Goal: Transaction & Acquisition: Purchase product/service

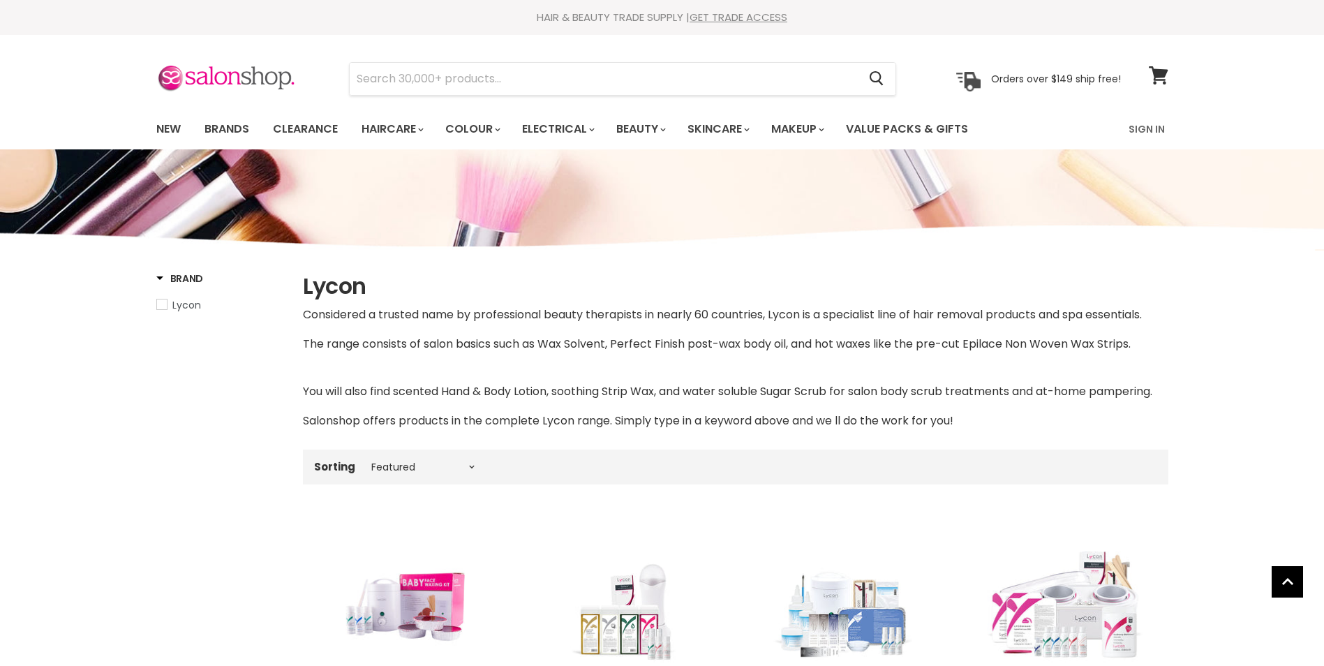
select select "manual"
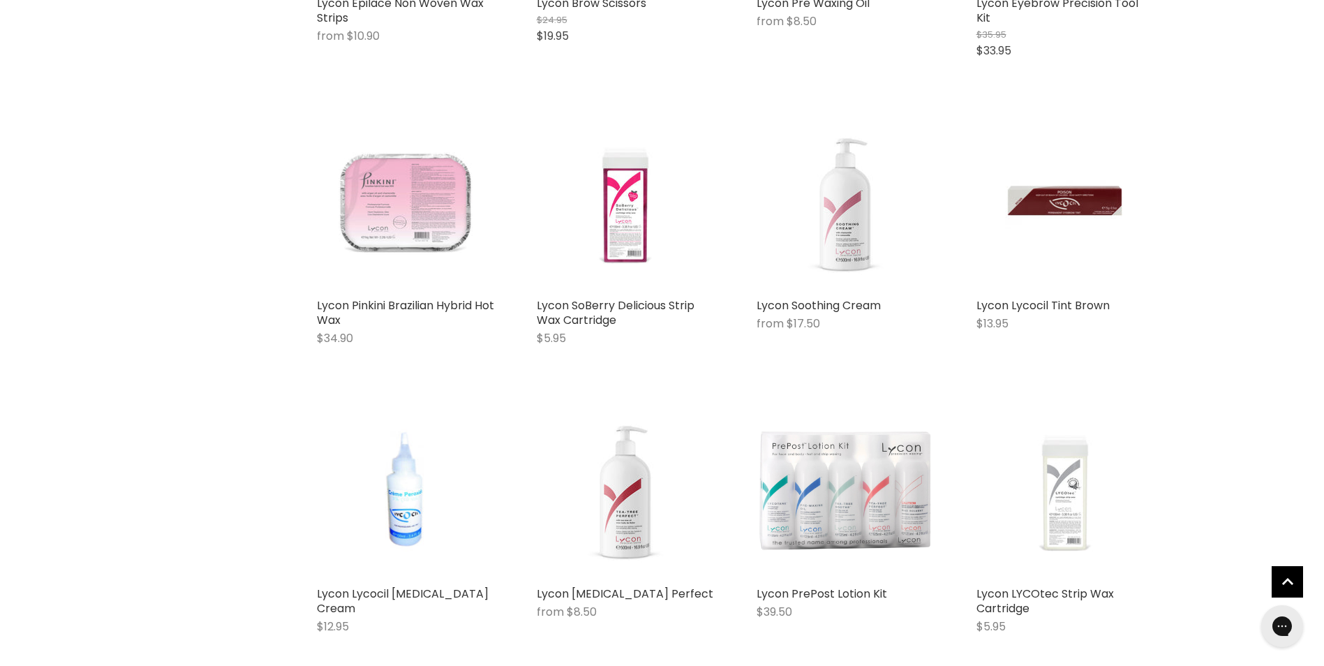
scroll to position [3281, 0]
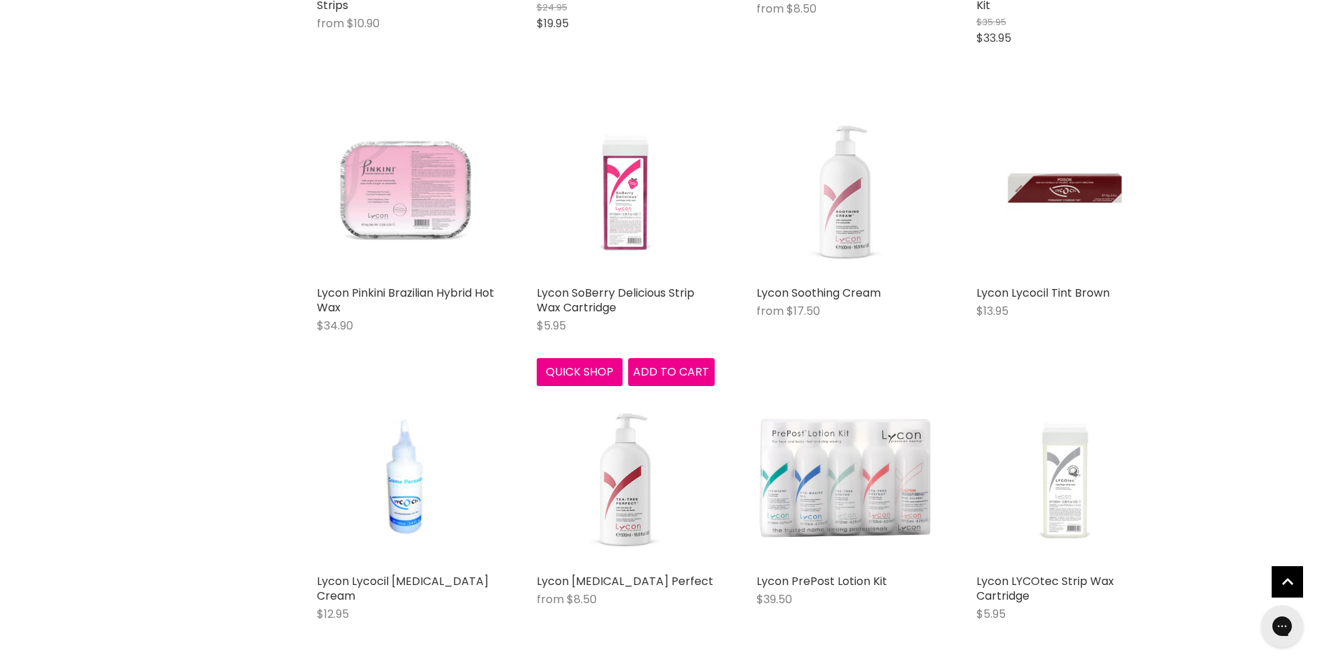
click at [609, 219] on img "Main content" at bounding box center [626, 190] width 178 height 178
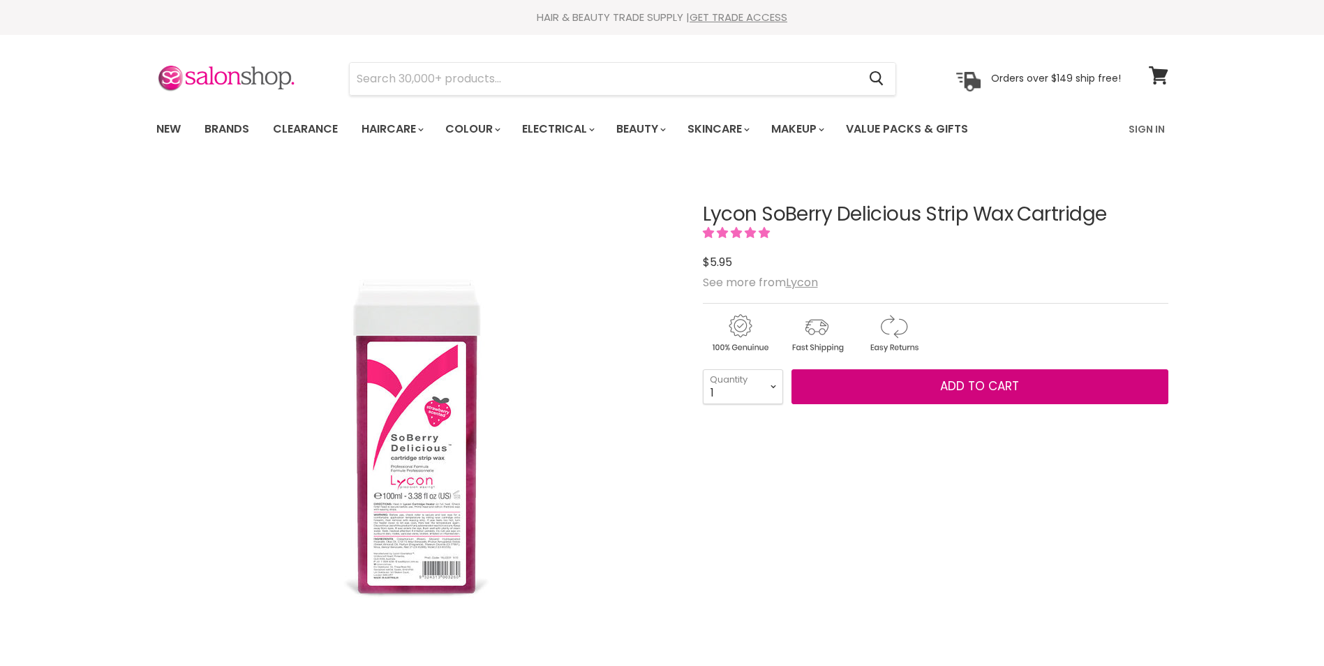
click at [1018, 393] on span "Add to cart" at bounding box center [979, 386] width 79 height 17
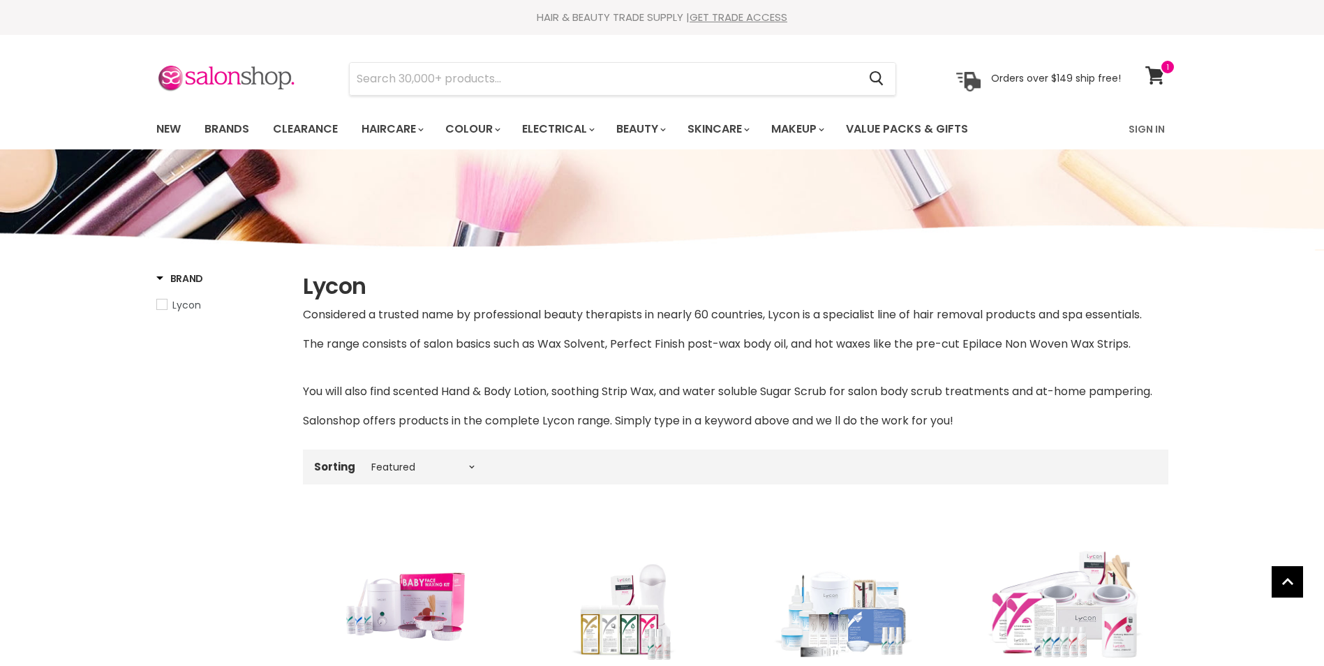
select select "manual"
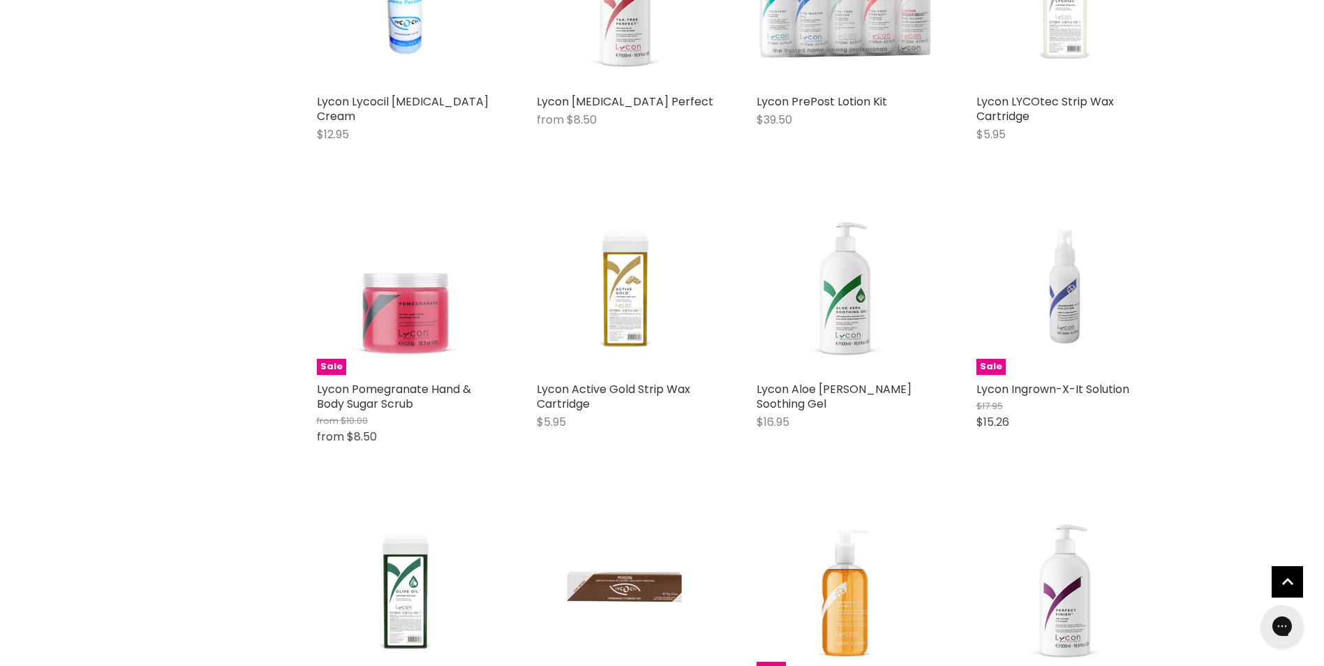
scroll to position [3773, 0]
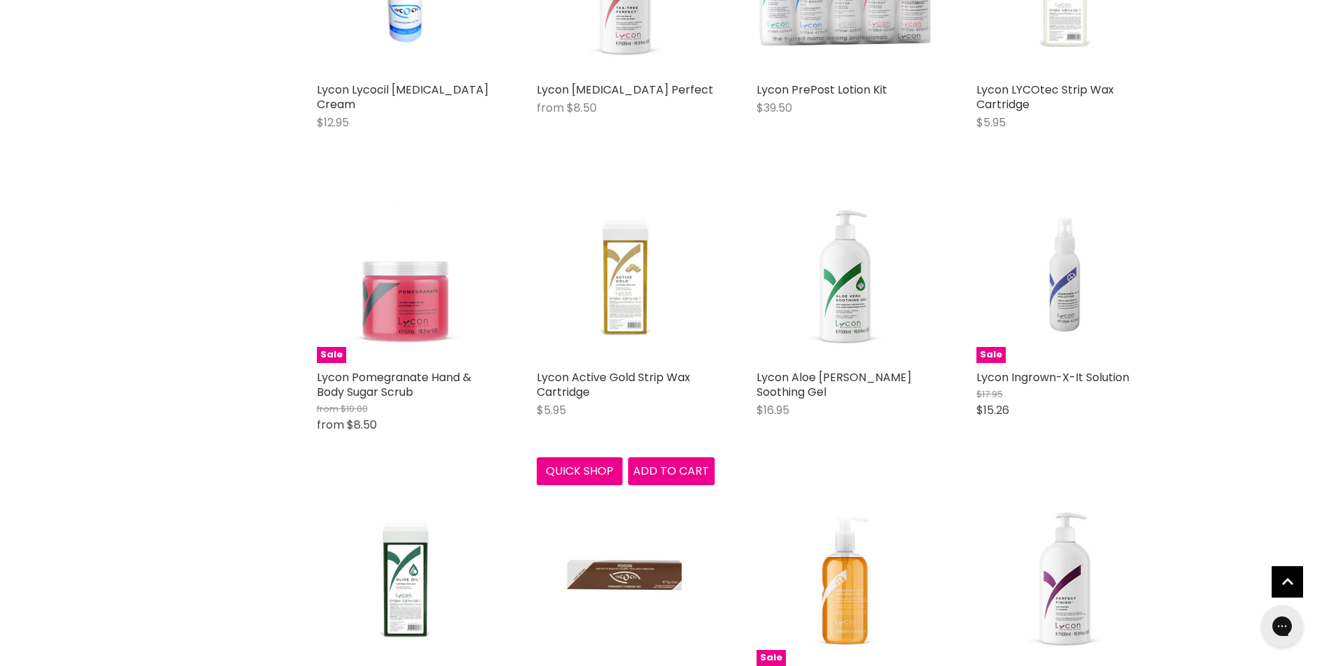
click at [622, 284] on img "Main content" at bounding box center [626, 274] width 178 height 178
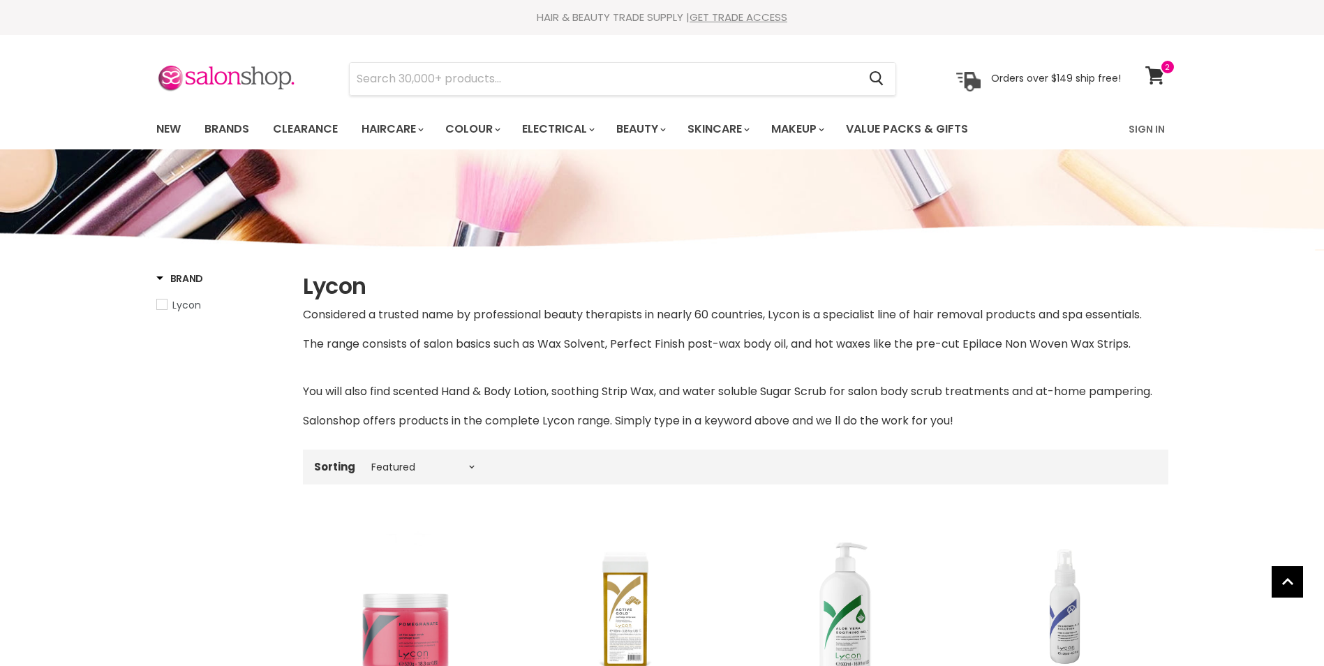
select select "manual"
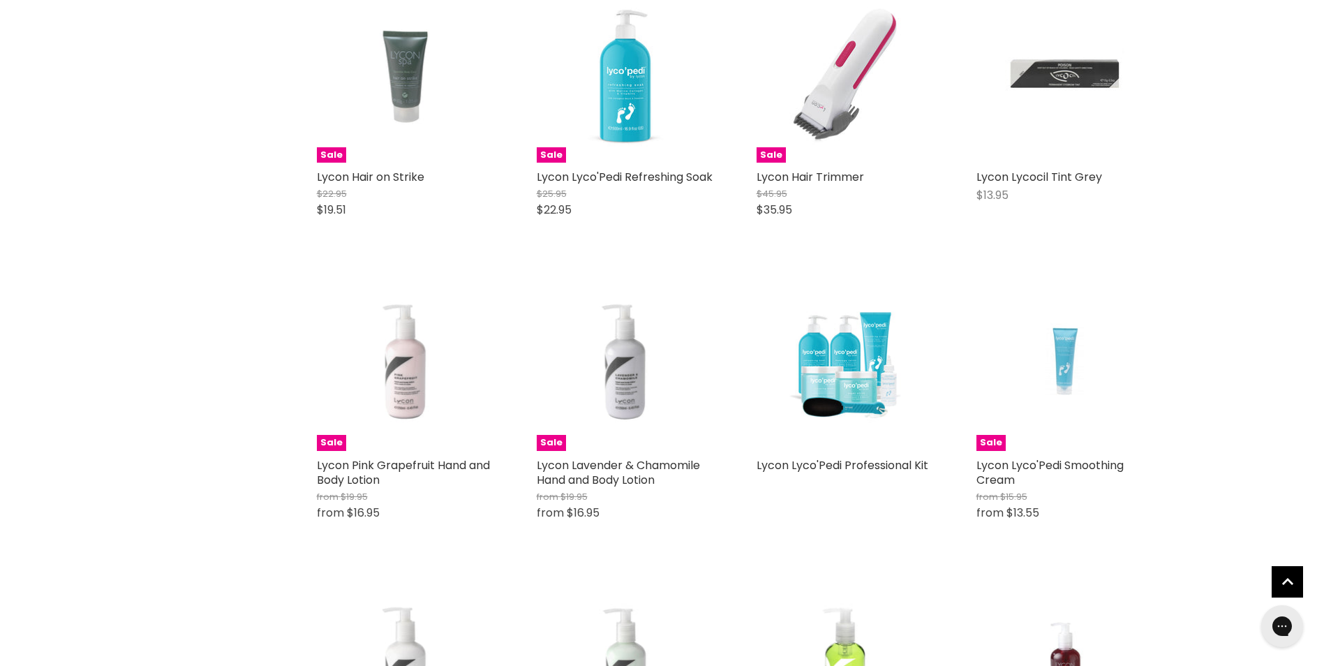
scroll to position [3087, 0]
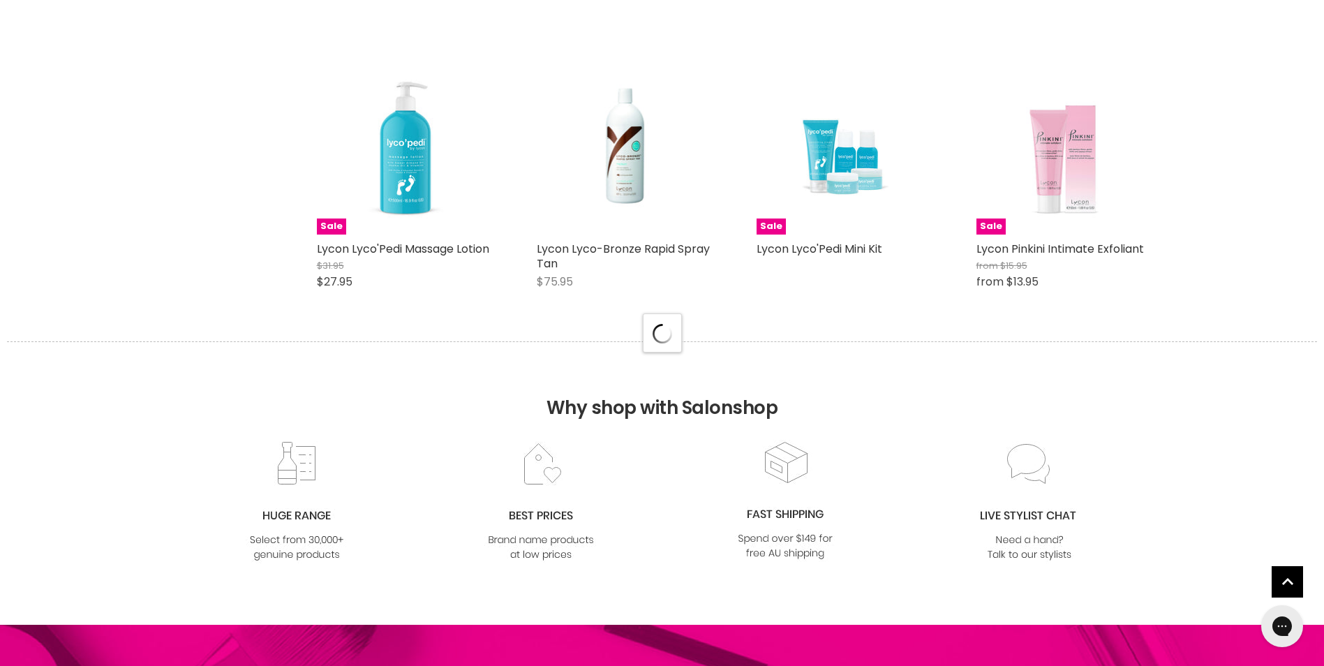
select select "manual"
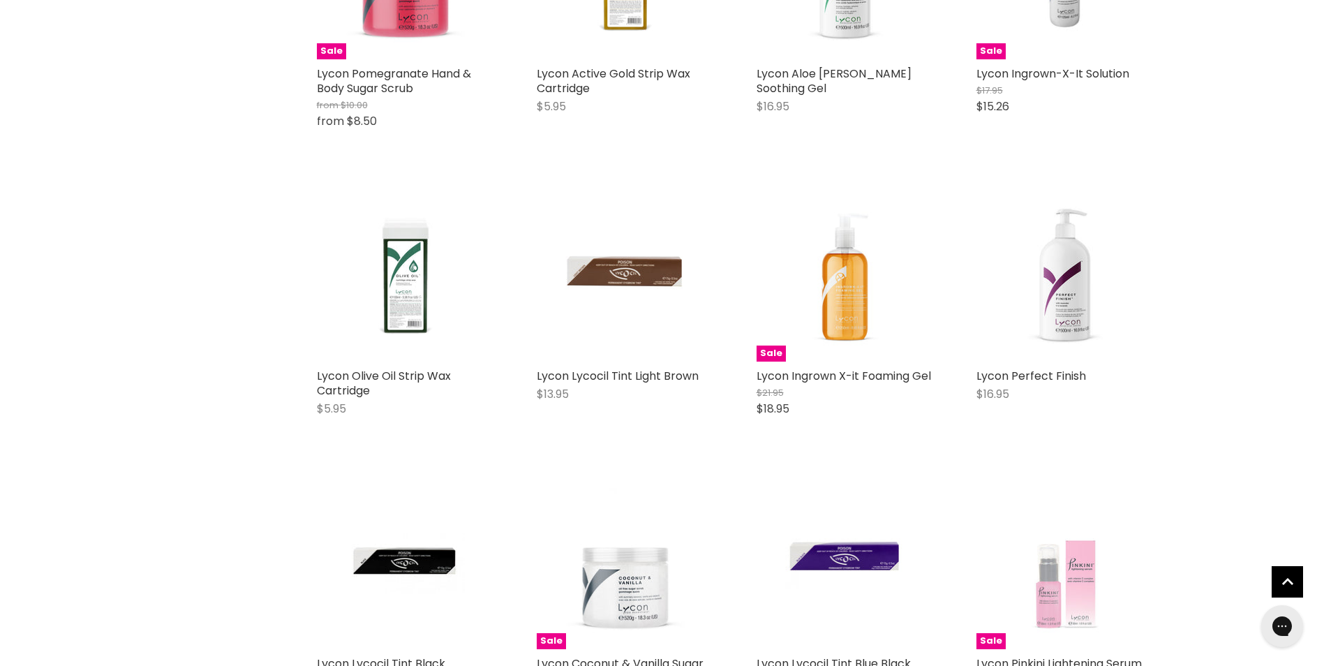
scroll to position [434, 0]
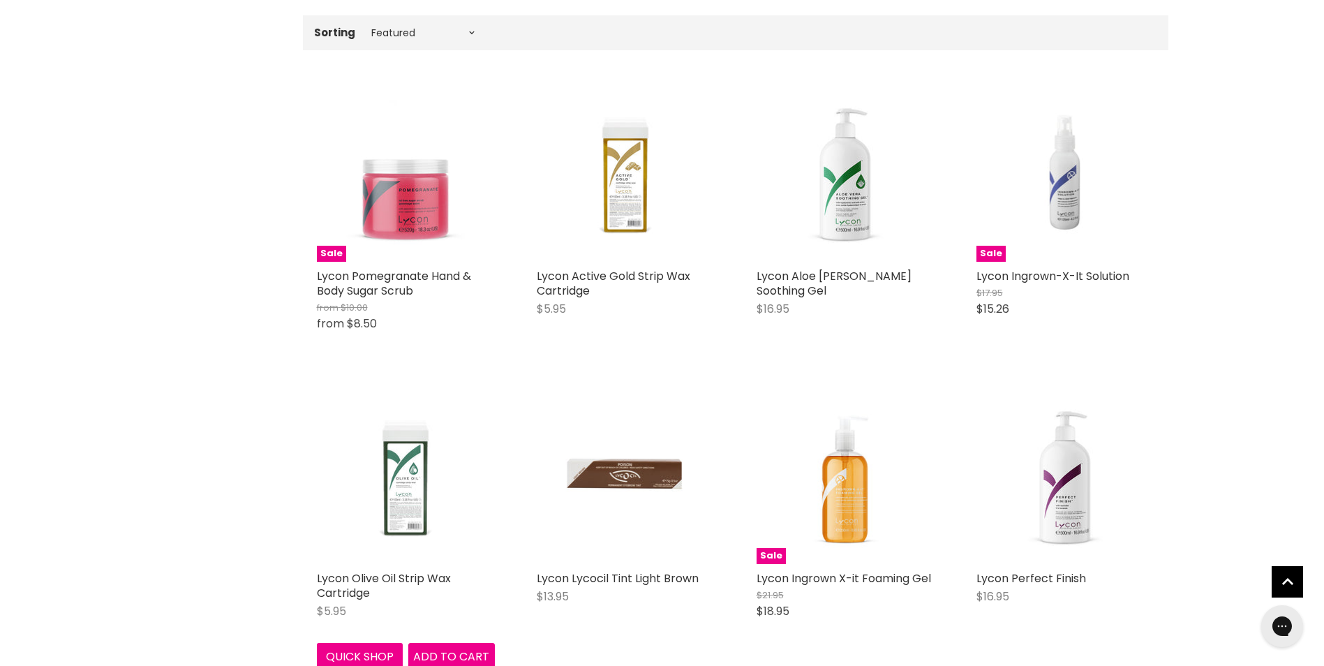
click at [406, 507] on img "Main content" at bounding box center [406, 475] width 178 height 178
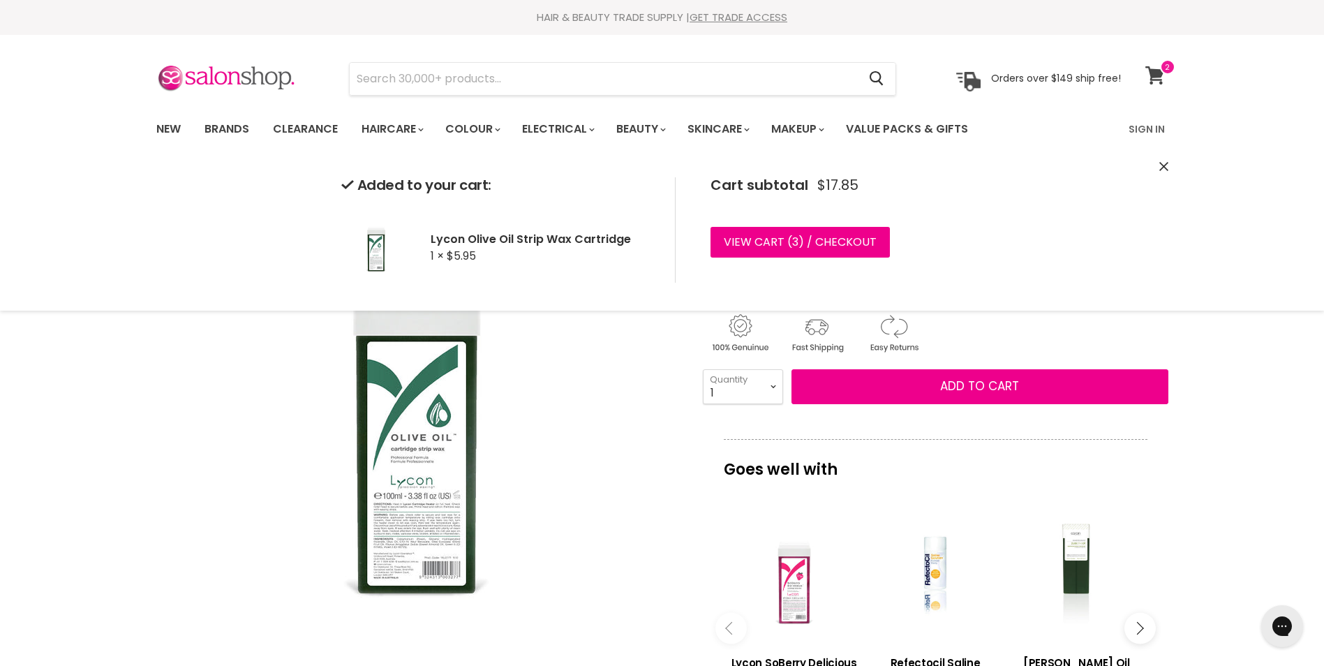
click at [1148, 71] on icon at bounding box center [1156, 75] width 20 height 18
